Goal: Transaction & Acquisition: Purchase product/service

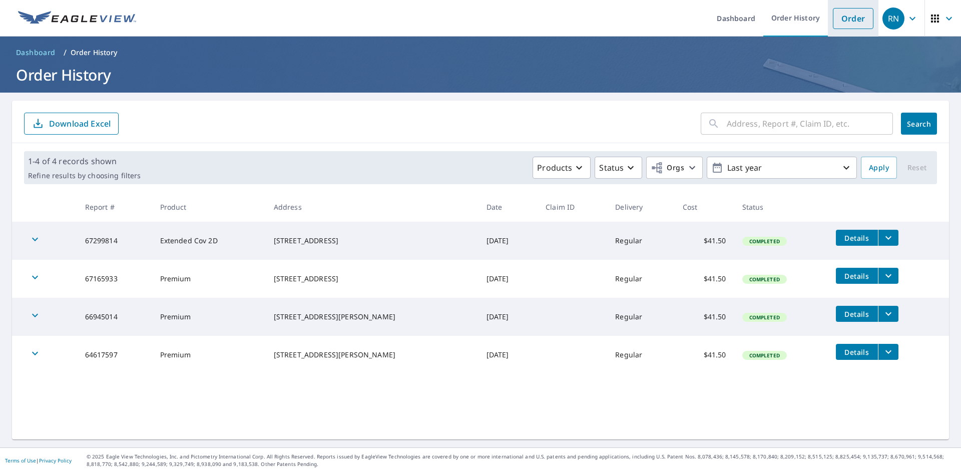
click at [838, 18] on link "Order" at bounding box center [853, 18] width 41 height 21
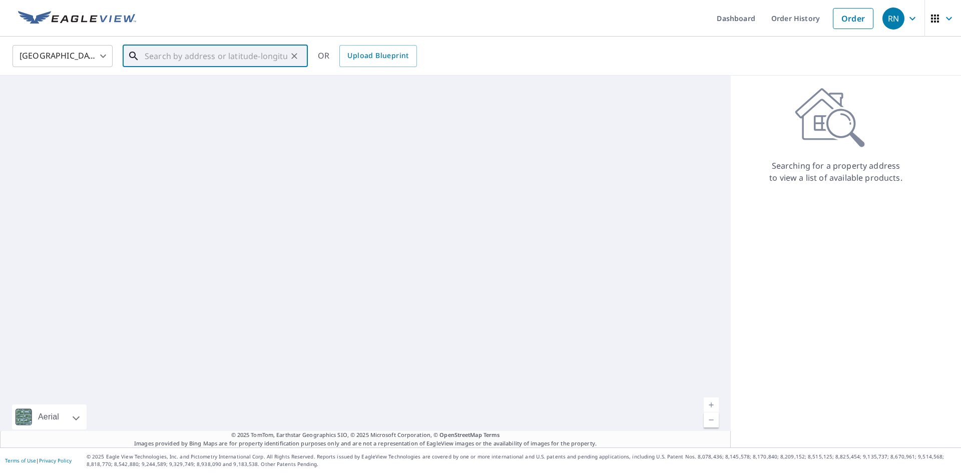
click at [149, 56] on input "text" at bounding box center [216, 56] width 143 height 28
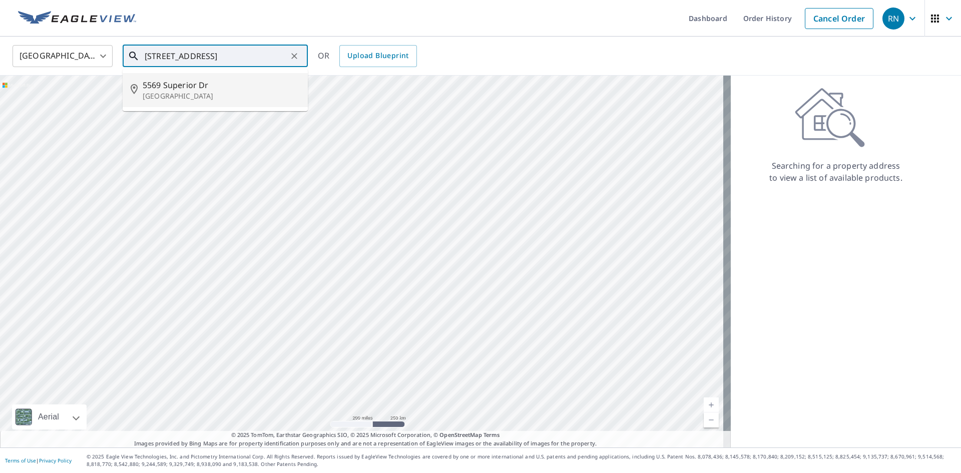
click at [178, 84] on span "5569 Superior Dr" at bounding box center [221, 85] width 157 height 12
type input "[STREET_ADDRESS][PERSON_NAME]"
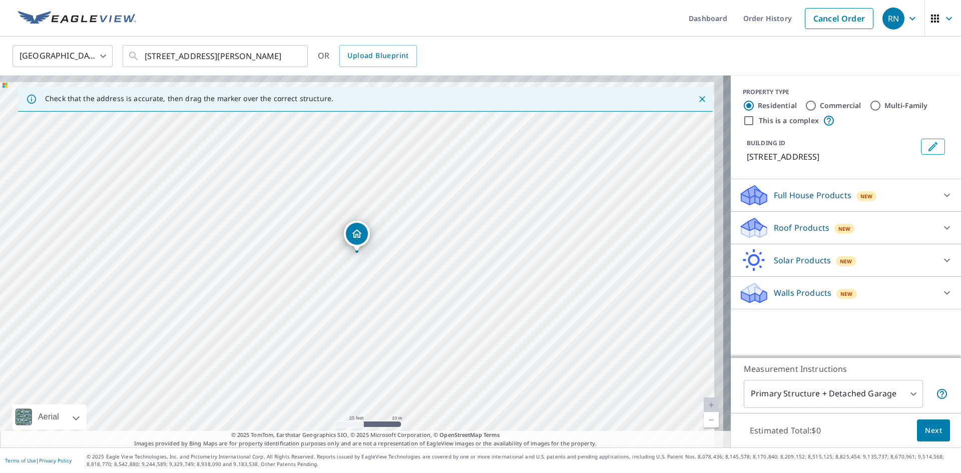
drag, startPoint x: 432, startPoint y: 269, endPoint x: 384, endPoint y: 296, distance: 54.7
click at [384, 296] on div "[STREET_ADDRESS][PERSON_NAME]" at bounding box center [365, 262] width 730 height 372
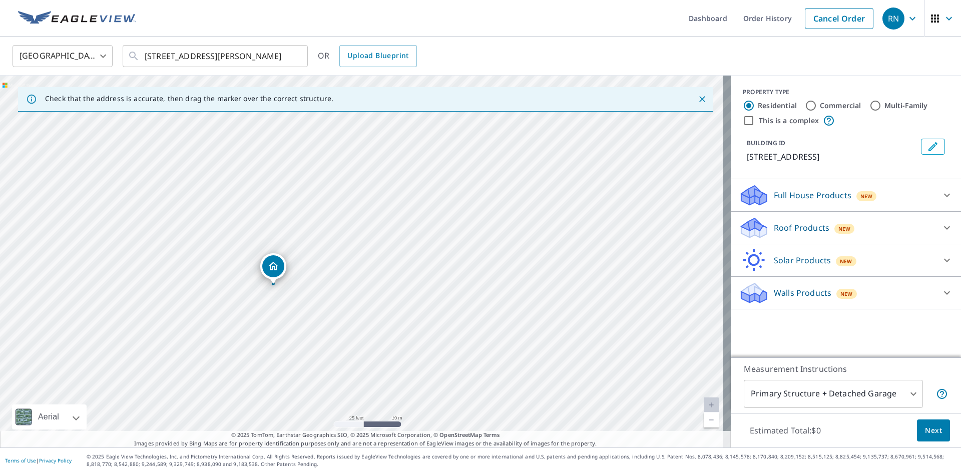
drag, startPoint x: 342, startPoint y: 220, endPoint x: 272, endPoint y: 262, distance: 81.0
drag, startPoint x: 366, startPoint y: 239, endPoint x: 387, endPoint y: 205, distance: 39.7
drag, startPoint x: 364, startPoint y: 237, endPoint x: 453, endPoint y: 315, distance: 118.0
drag, startPoint x: 357, startPoint y: 278, endPoint x: 434, endPoint y: 382, distance: 129.5
click at [434, 382] on div "[STREET_ADDRESS][PERSON_NAME]" at bounding box center [365, 262] width 730 height 372
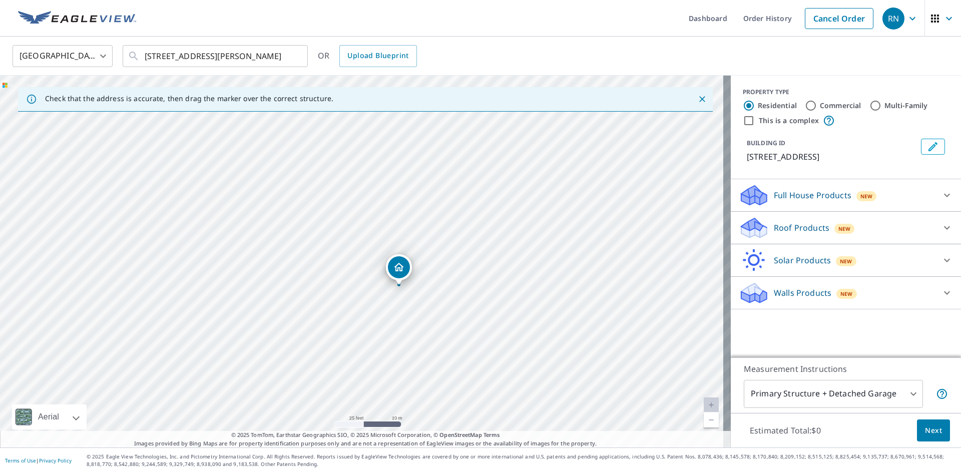
drag, startPoint x: 438, startPoint y: 346, endPoint x: 398, endPoint y: 267, distance: 88.2
